Goal: Communication & Community: Ask a question

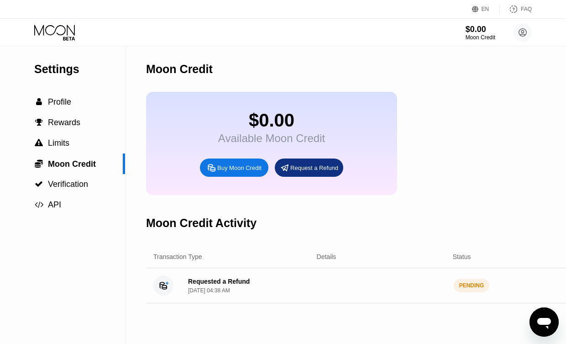
click at [541, 322] on icon "Open messaging window" at bounding box center [544, 323] width 14 height 11
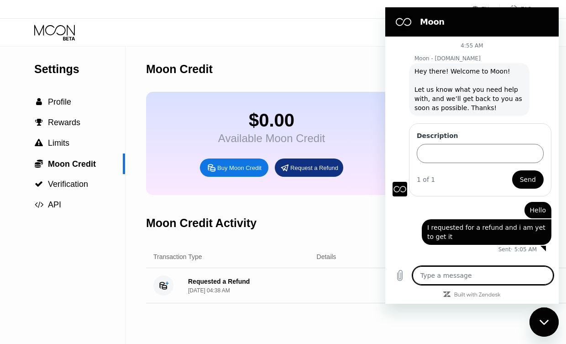
click at [513, 270] on textarea at bounding box center [482, 275] width 141 height 18
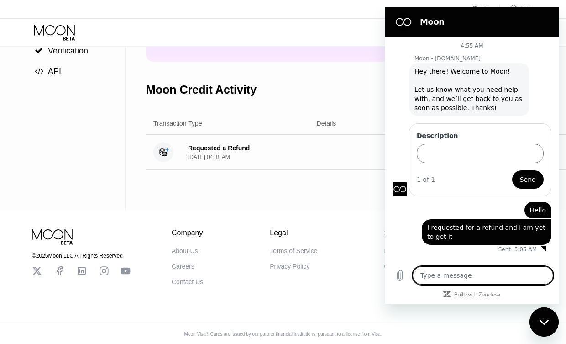
click at [453, 281] on textarea at bounding box center [482, 275] width 141 height 18
type textarea "H"
type textarea "x"
type textarea "He"
type textarea "x"
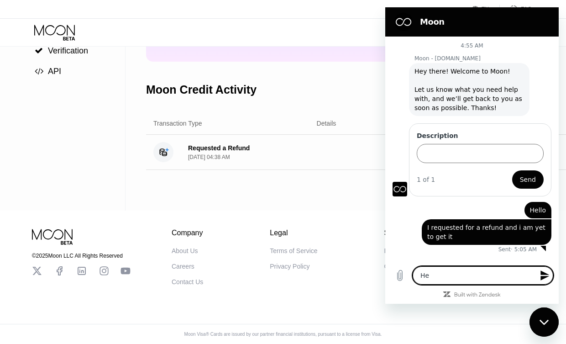
type textarea "Hel"
type textarea "x"
type textarea "Hell"
type textarea "x"
type textarea "Hello"
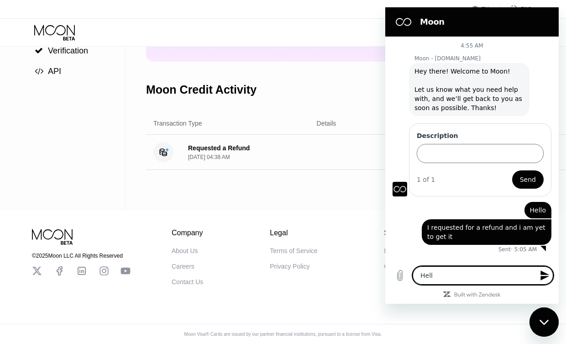
type textarea "x"
type textarea "Hello"
type textarea "x"
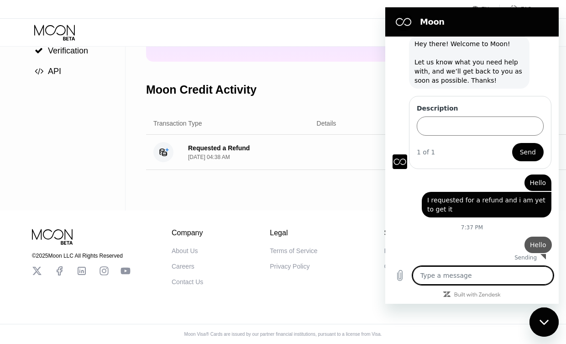
type textarea "x"
